Goal: Task Accomplishment & Management: Use online tool/utility

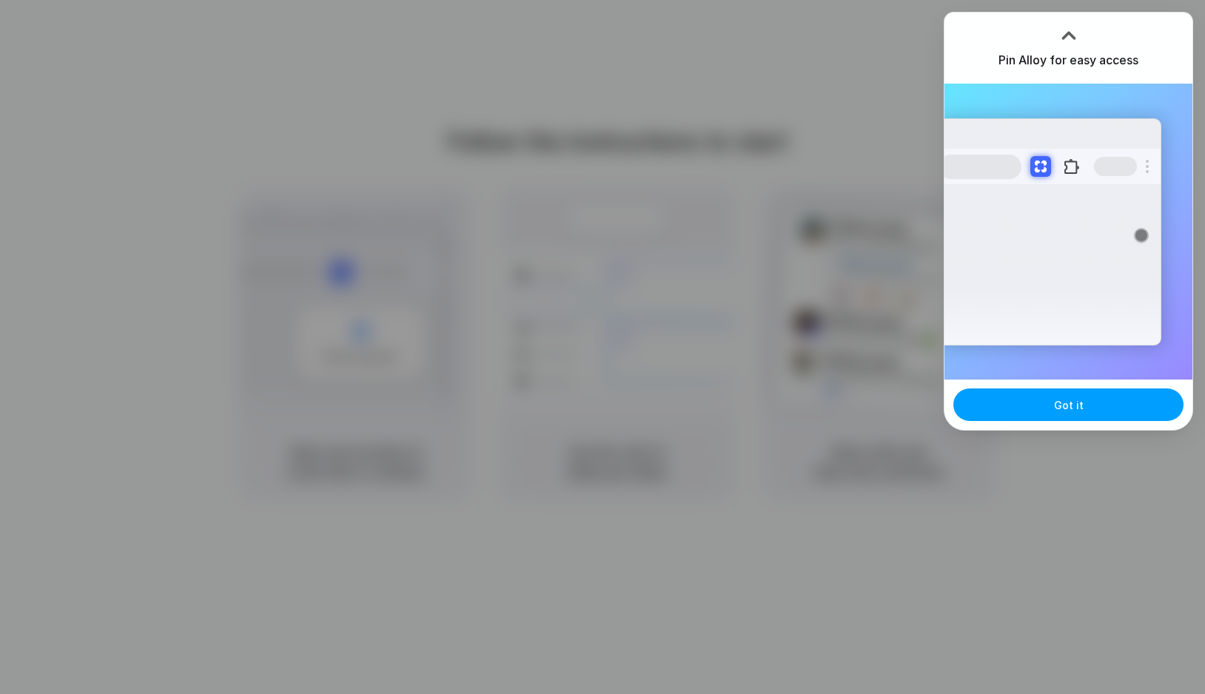
click at [1114, 400] on button "Got it" at bounding box center [1068, 405] width 230 height 33
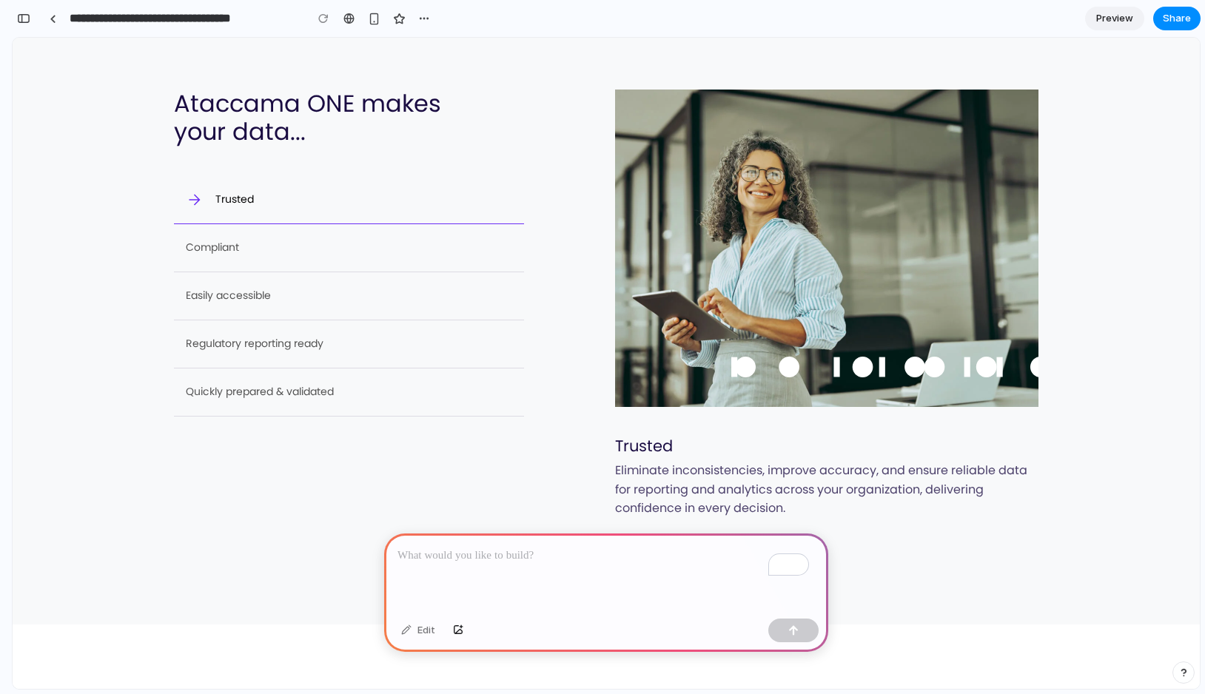
scroll to position [481, 0]
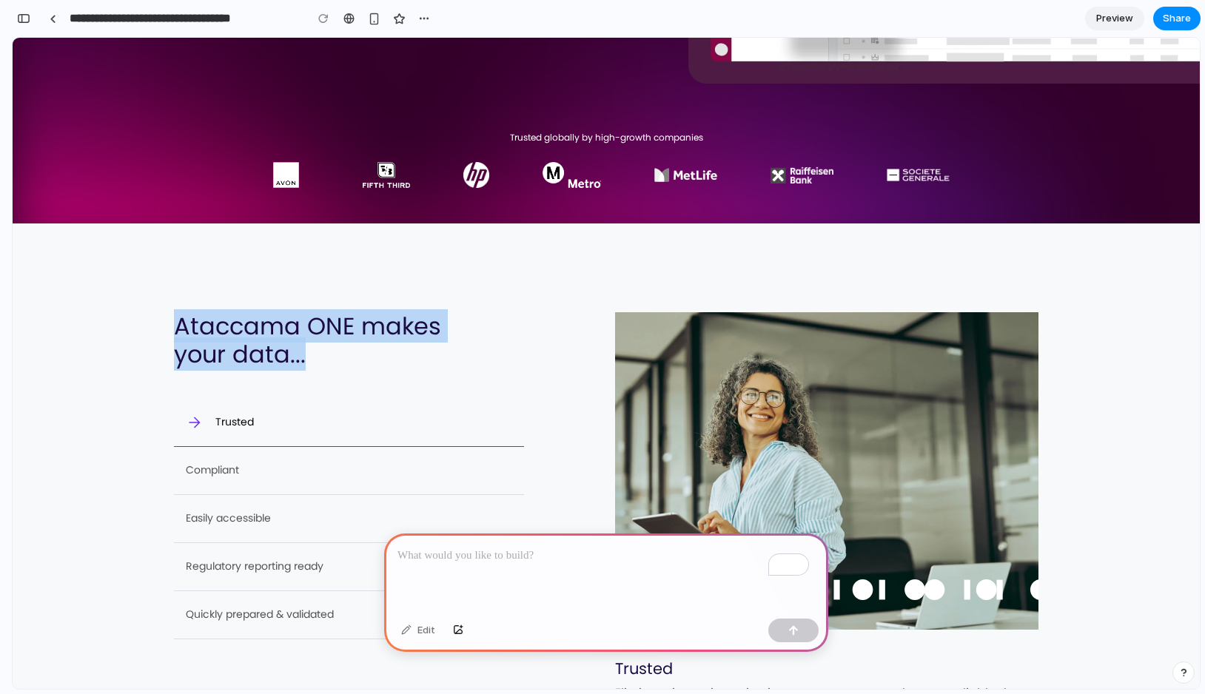
drag, startPoint x: 174, startPoint y: 328, endPoint x: 322, endPoint y: 357, distance: 151.0
click at [322, 357] on h2 "Ataccama ONE makes your data..." at bounding box center [349, 340] width 350 height 57
copy h2 "Ataccama ONE makes your data..."
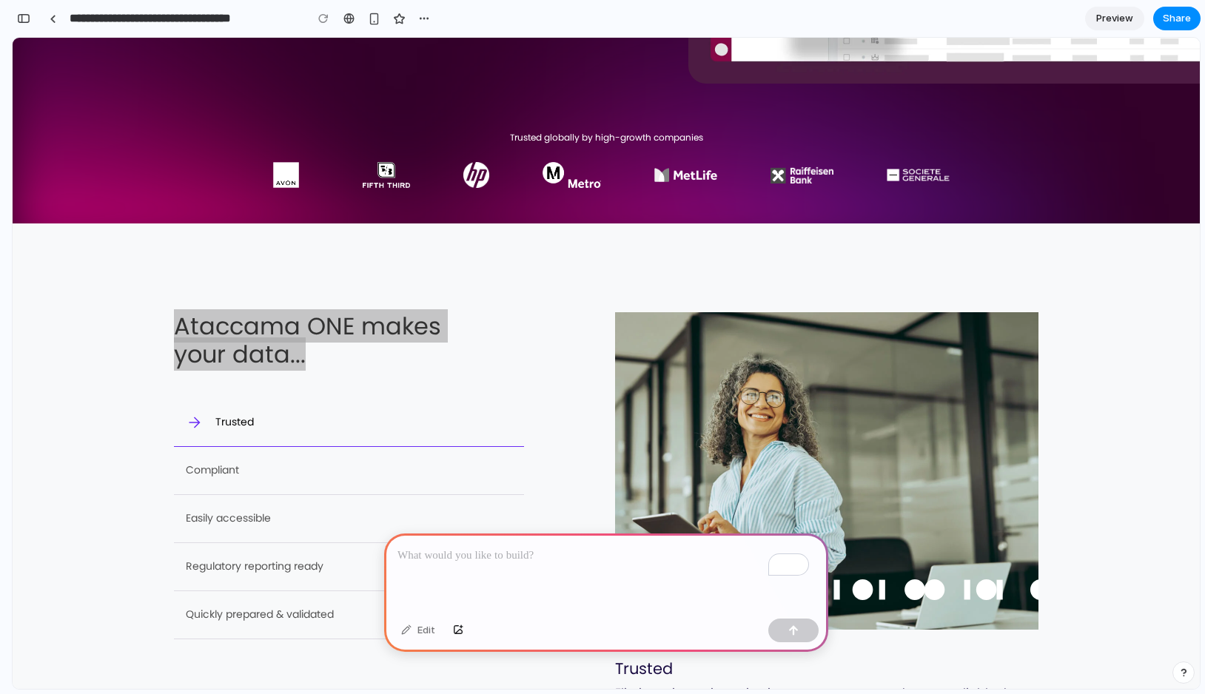
click at [511, 547] on p "To enrich screen reader interactions, please activate Accessibility in Grammarl…" at bounding box center [605, 556] width 417 height 18
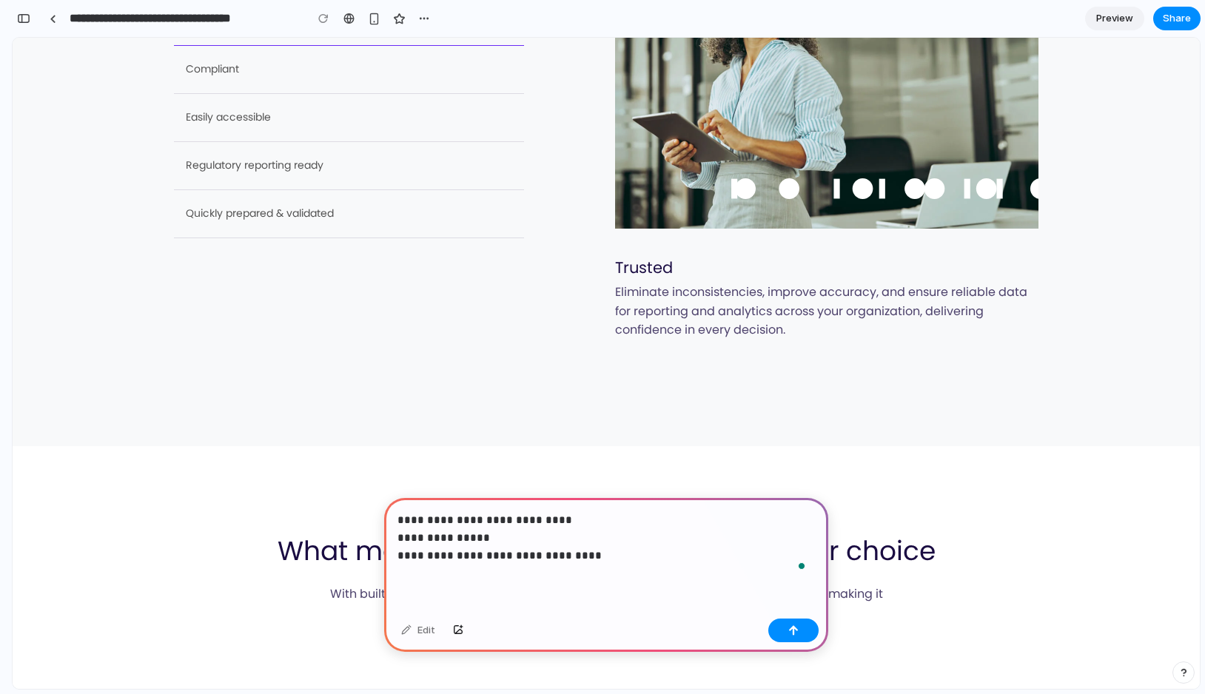
scroll to position [1203, 0]
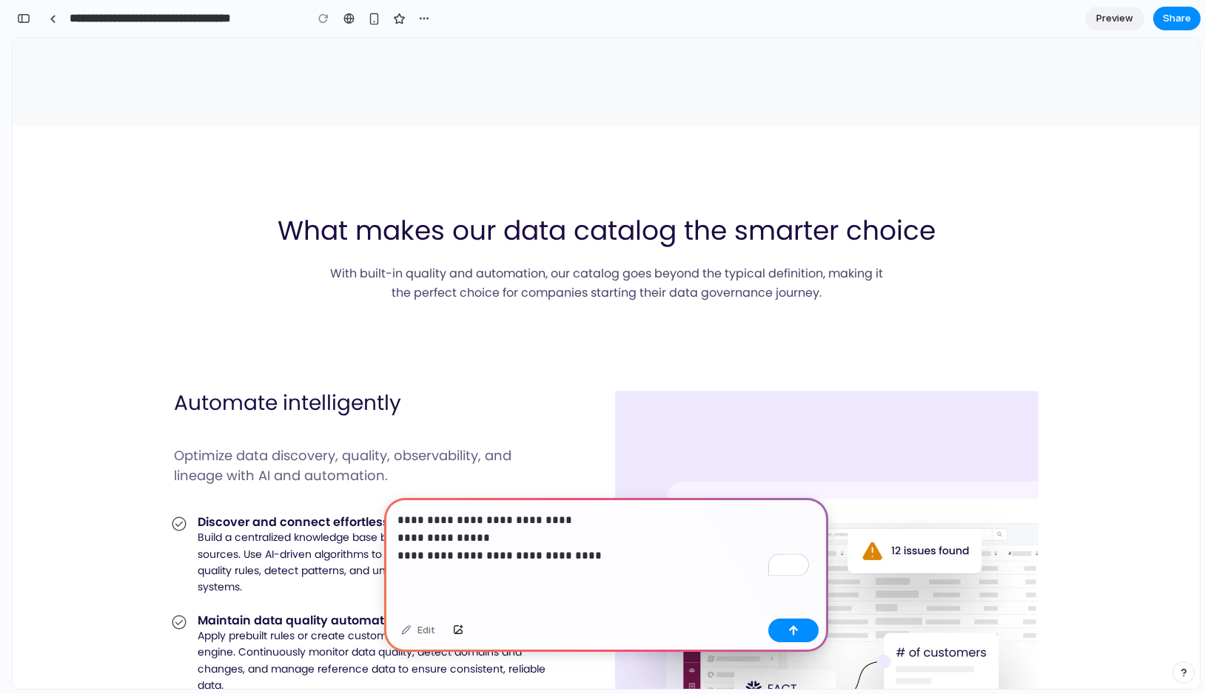
click at [363, 233] on h2 "What makes our data catalog the smarter choice" at bounding box center [607, 231] width 658 height 32
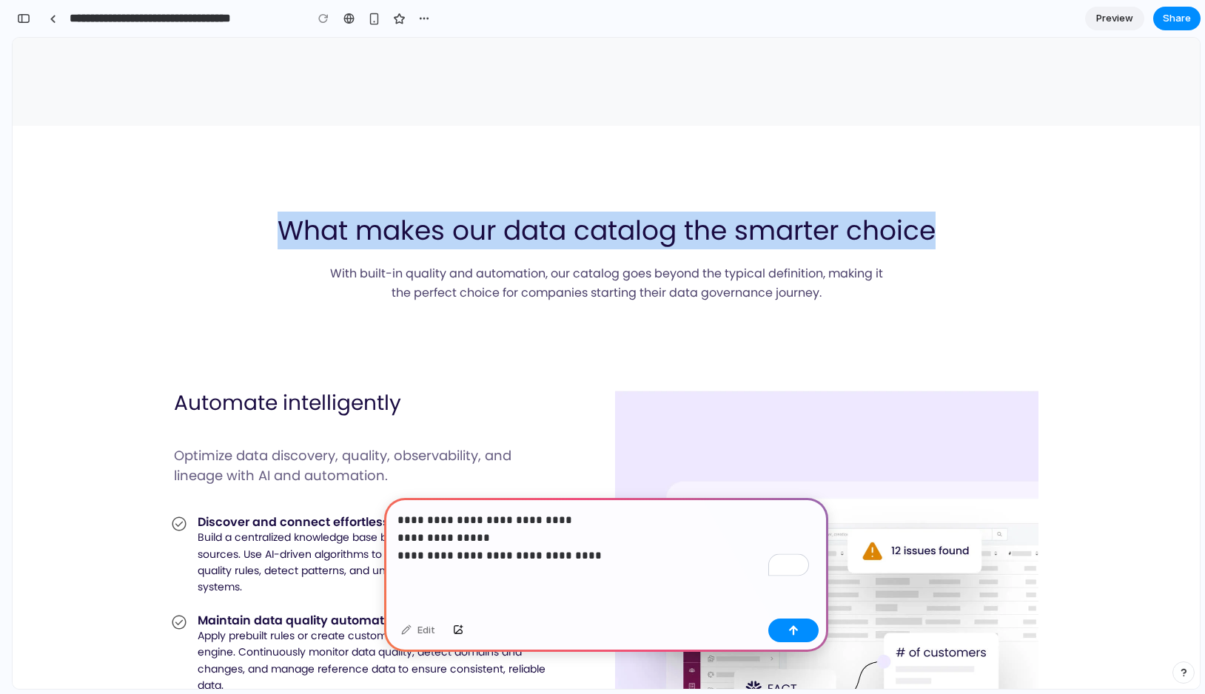
drag, startPoint x: 269, startPoint y: 224, endPoint x: 972, endPoint y: 247, distance: 702.7
click at [972, 247] on div "What makes our data catalog the smarter choice With built-in quality and automa…" at bounding box center [606, 258] width 864 height 87
copy h2 "What makes our data catalog the smarter choice"
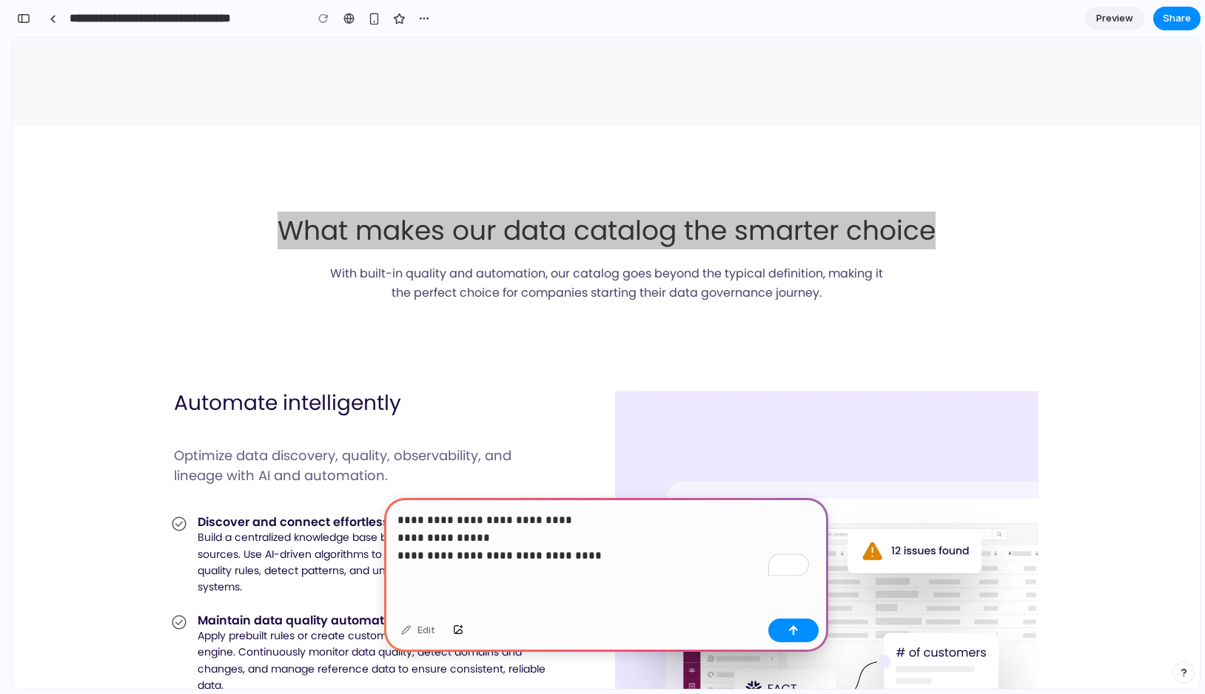
click at [483, 548] on p "**********" at bounding box center [602, 537] width 411 height 53
click at [497, 531] on p "**********" at bounding box center [602, 537] width 411 height 53
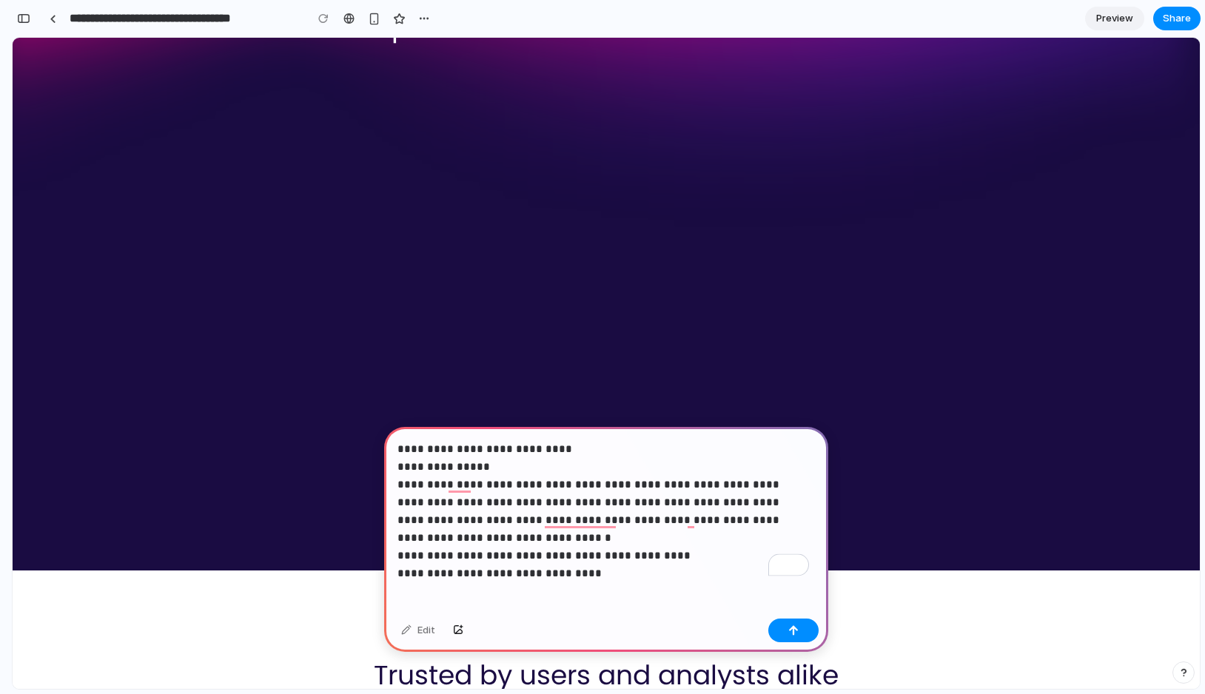
scroll to position [3673, 0]
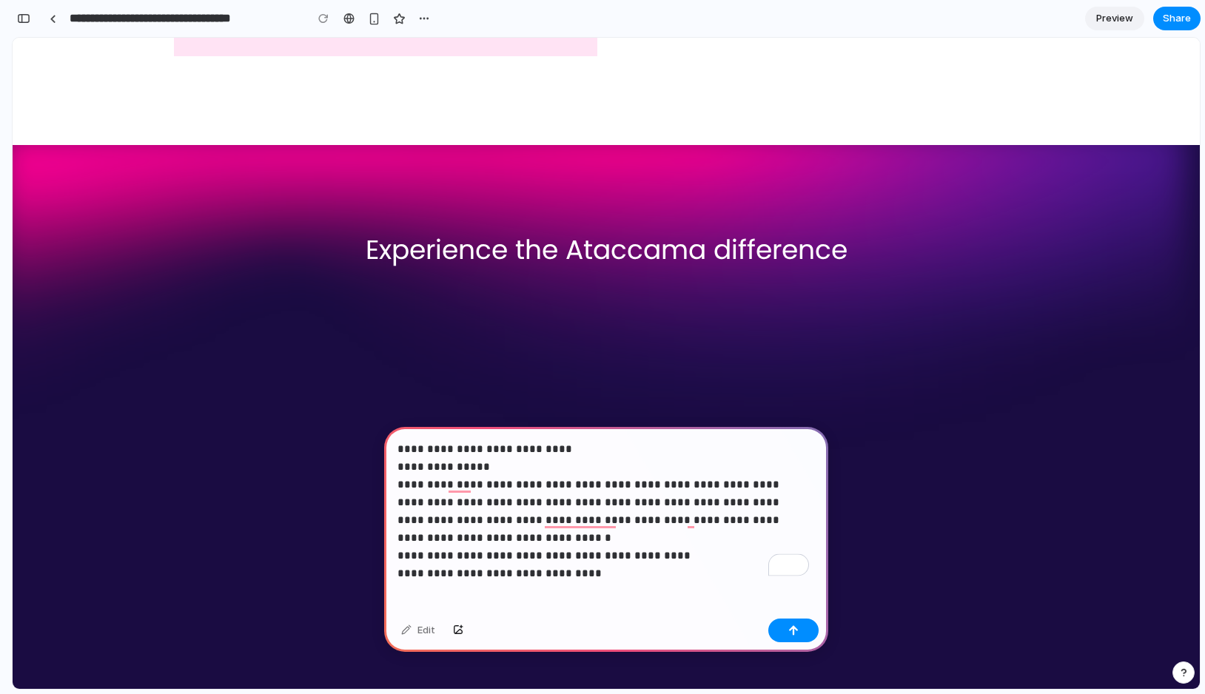
click at [730, 239] on h2 "Experience the Ataccama difference" at bounding box center [606, 250] width 864 height 32
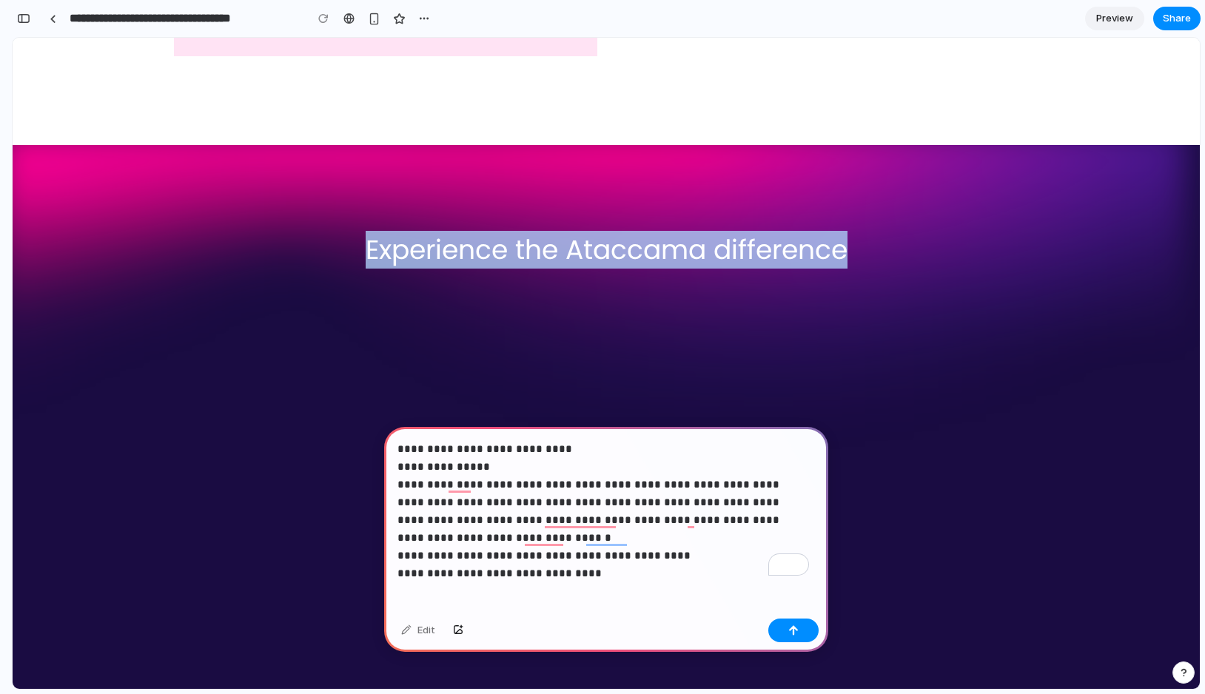
drag, startPoint x: 841, startPoint y: 251, endPoint x: 363, endPoint y: 241, distance: 478.9
click at [363, 241] on h2 "Experience the Ataccama difference" at bounding box center [606, 250] width 864 height 32
copy h2 "Experience the Ataccama difference"
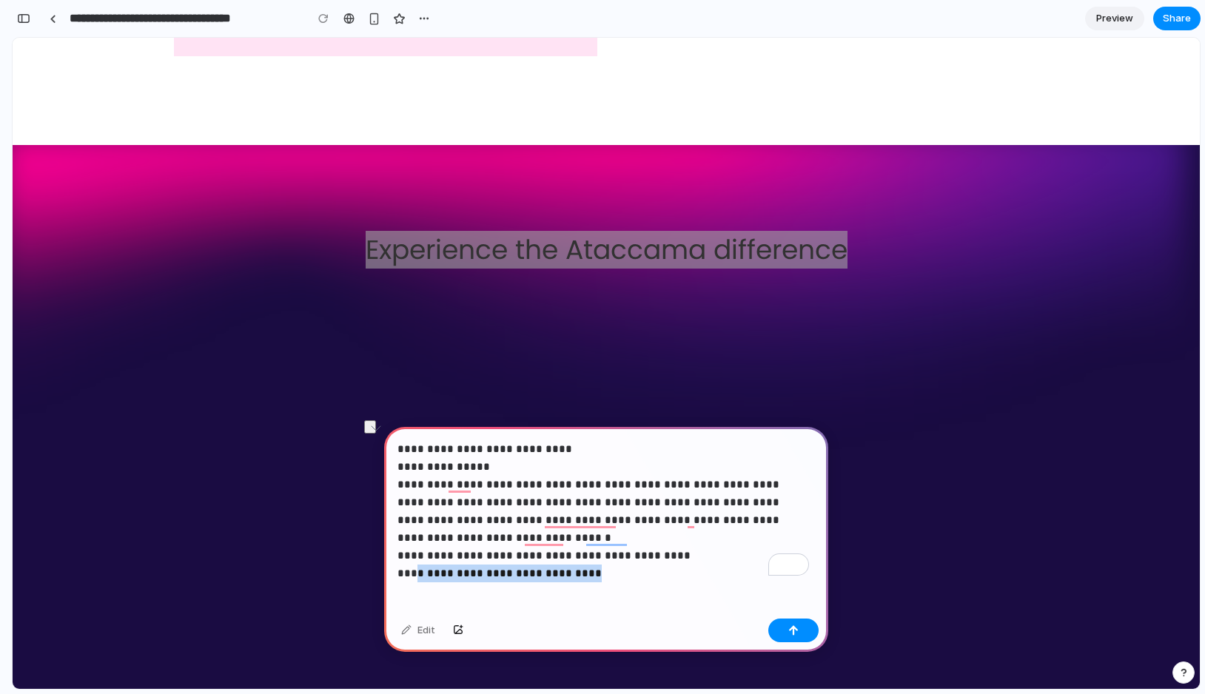
drag, startPoint x: 549, startPoint y: 544, endPoint x: 411, endPoint y: 547, distance: 138.4
click at [411, 547] on p "**********" at bounding box center [602, 502] width 411 height 124
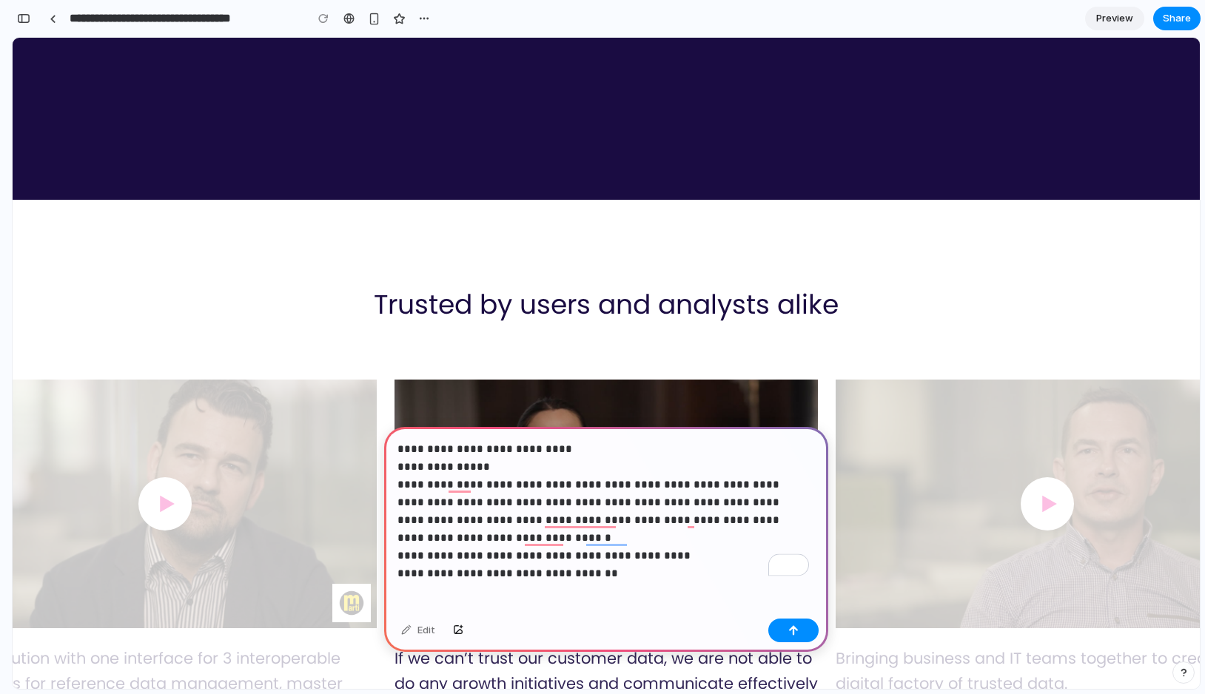
scroll to position [4321, 0]
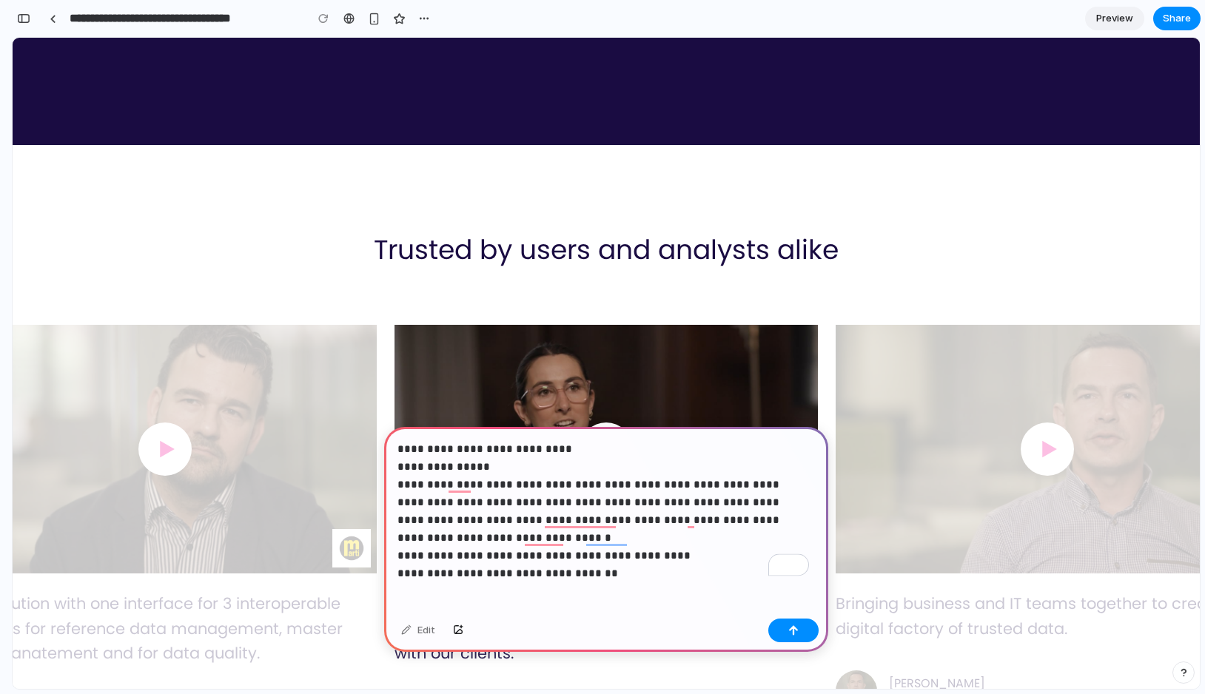
click at [424, 258] on h2 "Trusted by users and analysts alike" at bounding box center [606, 250] width 465 height 32
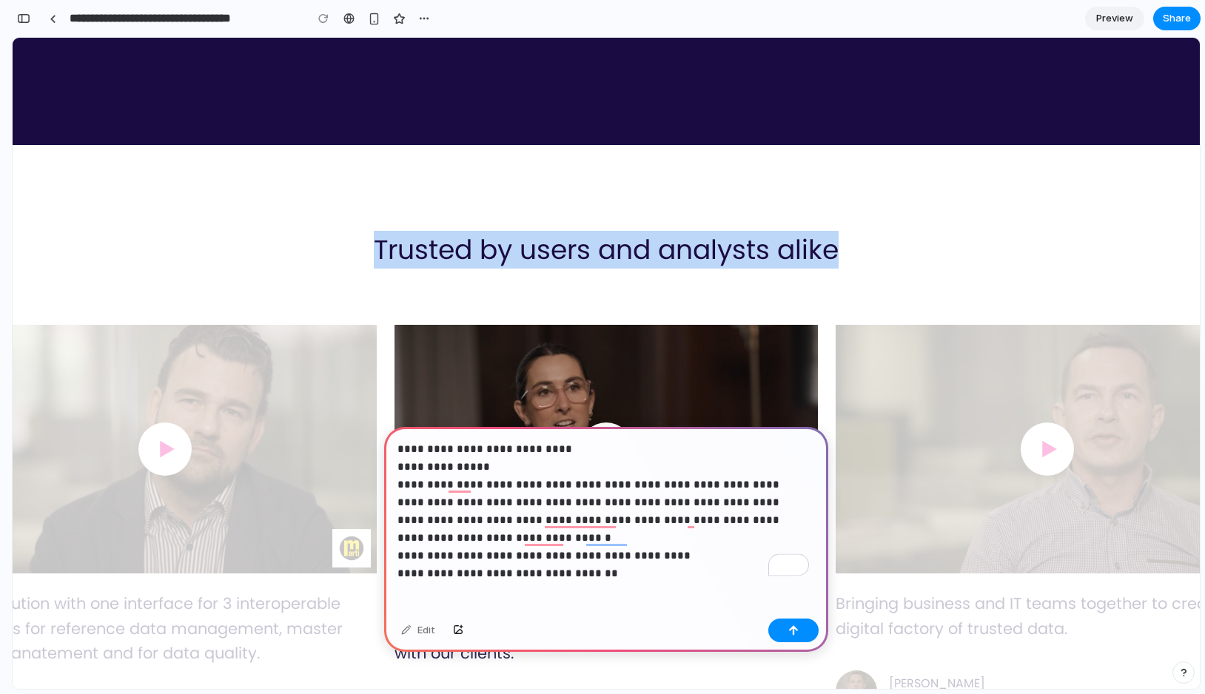
drag, startPoint x: 837, startPoint y: 246, endPoint x: 371, endPoint y: 258, distance: 466.4
click at [371, 258] on div "Trusted by users and analysts alike" at bounding box center [606, 250] width 864 height 32
copy h2 "Trusted by users and analysts alike"
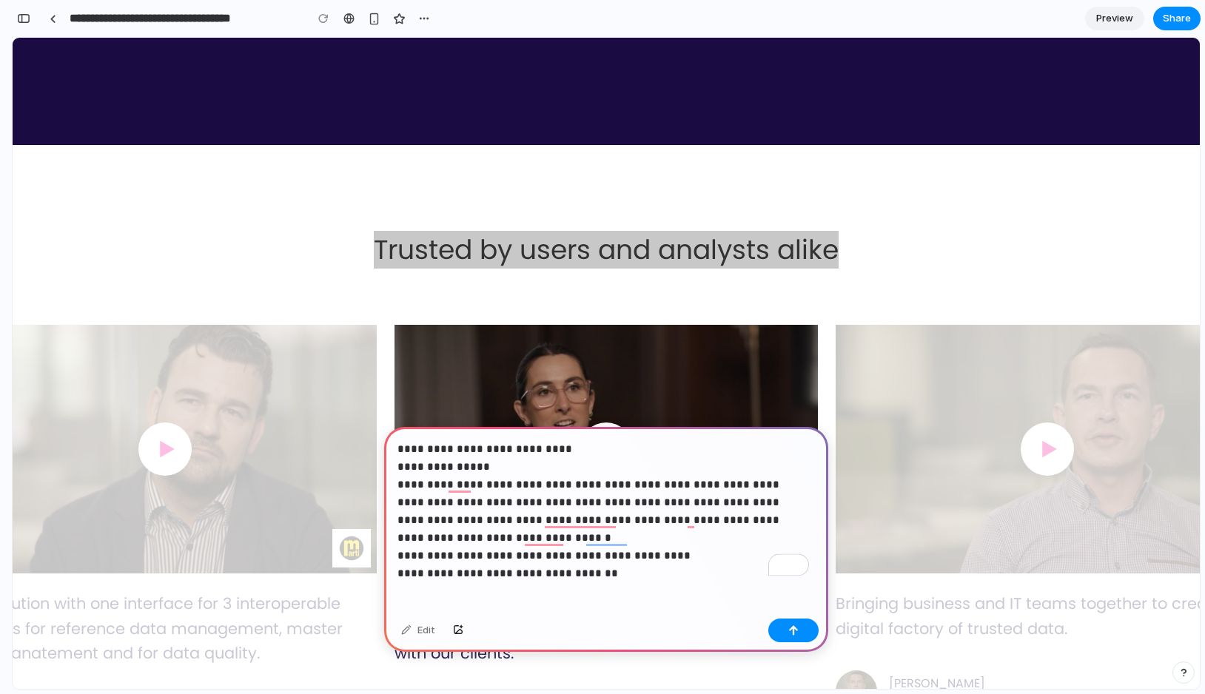
click at [591, 576] on div "**********" at bounding box center [606, 520] width 444 height 186
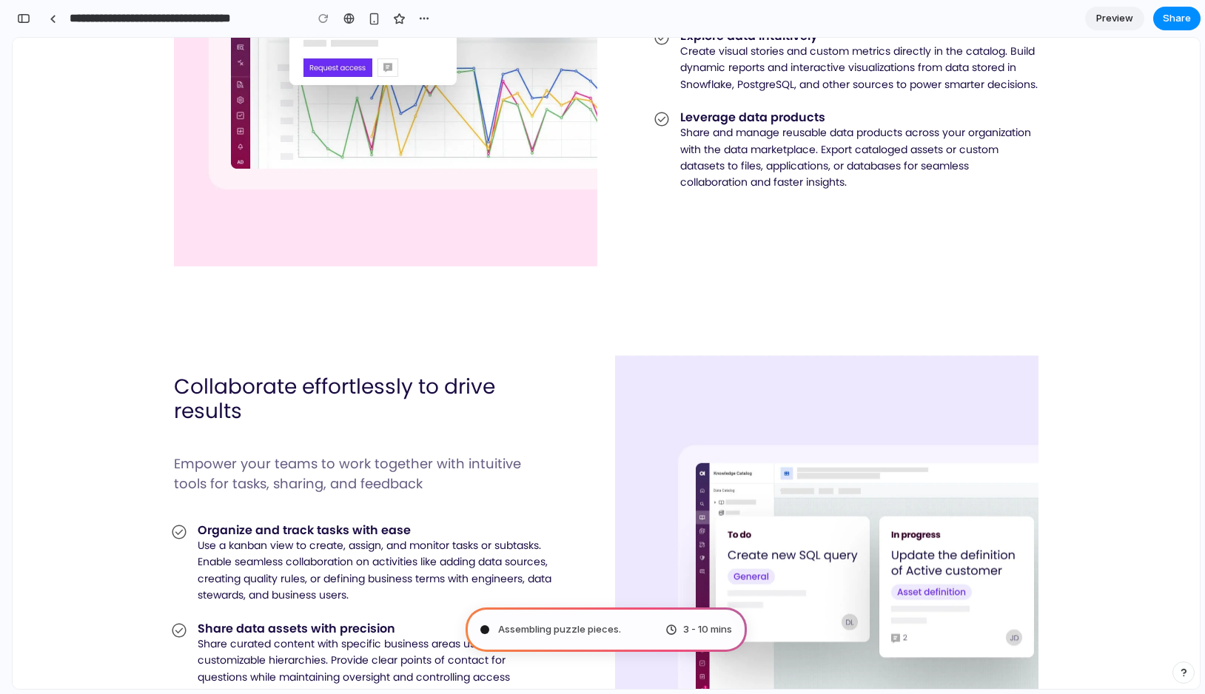
scroll to position [0, 0]
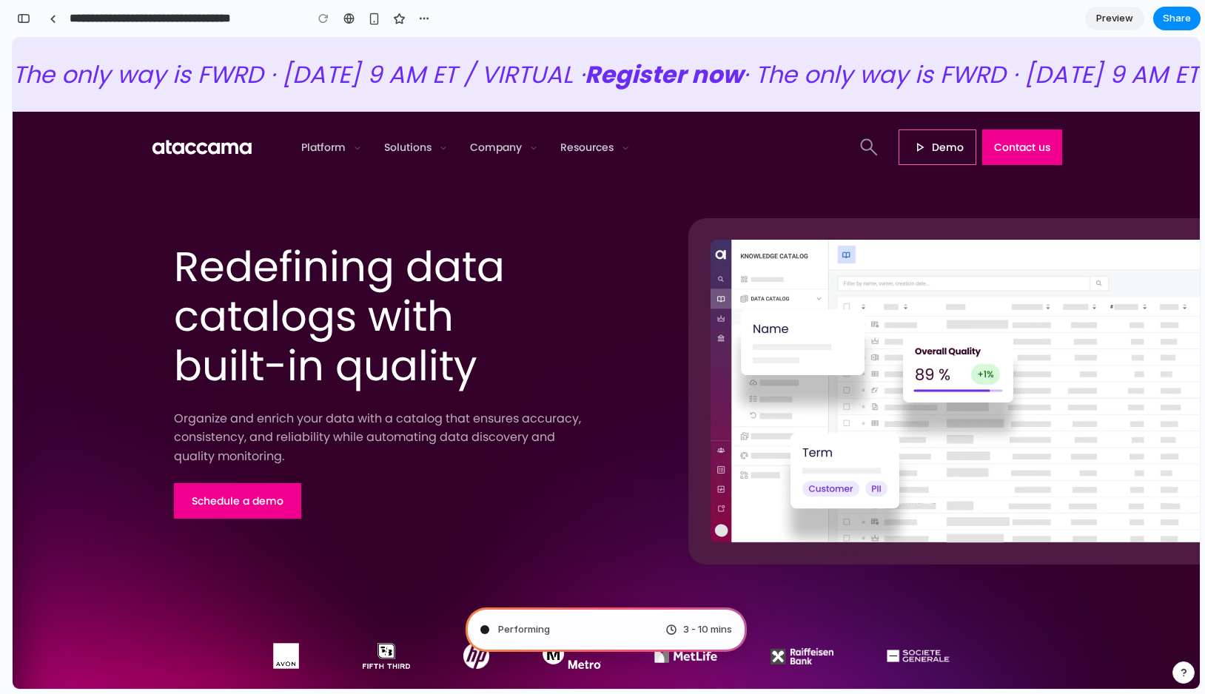
type input "**********"
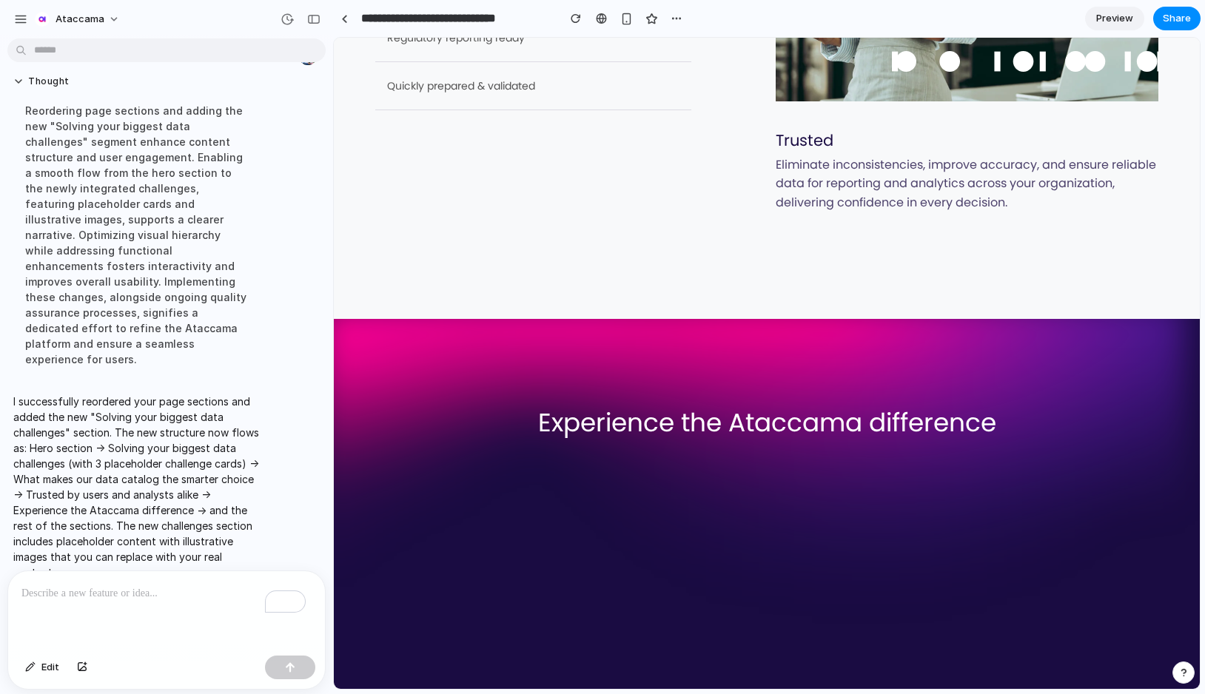
scroll to position [5556, 0]
